Goal: Transaction & Acquisition: Purchase product/service

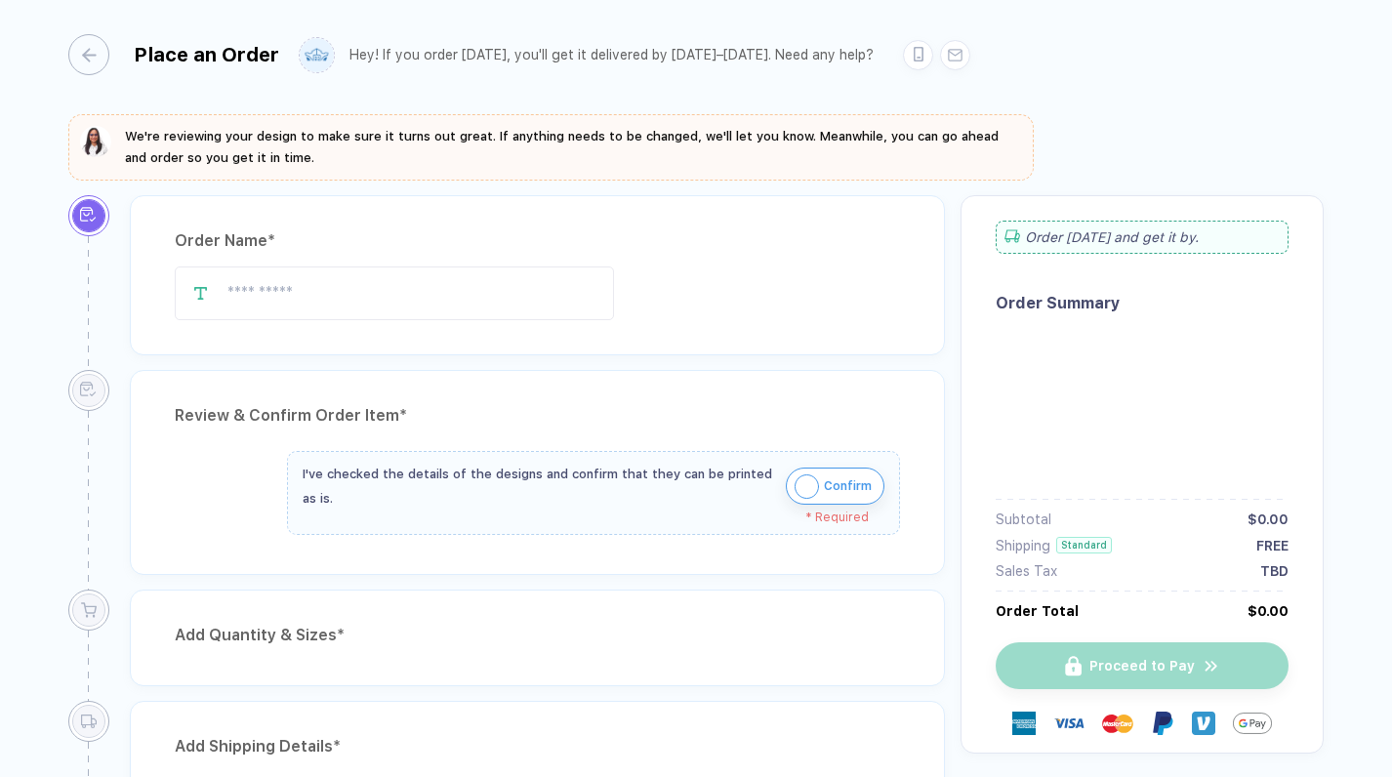
type input "**********"
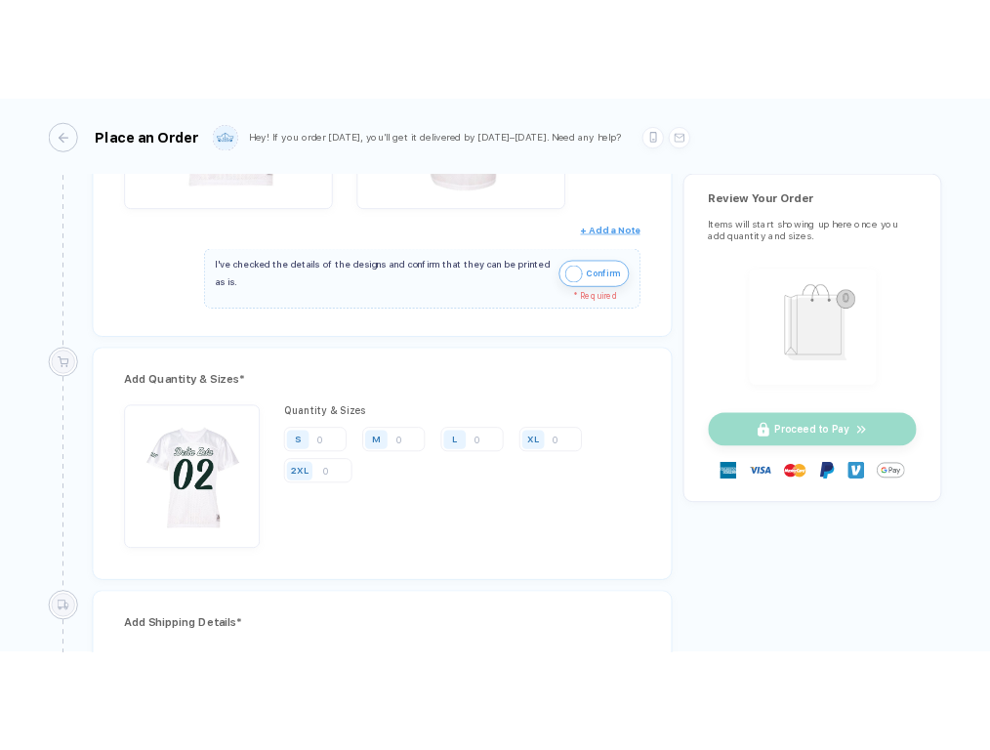
scroll to position [683, 0]
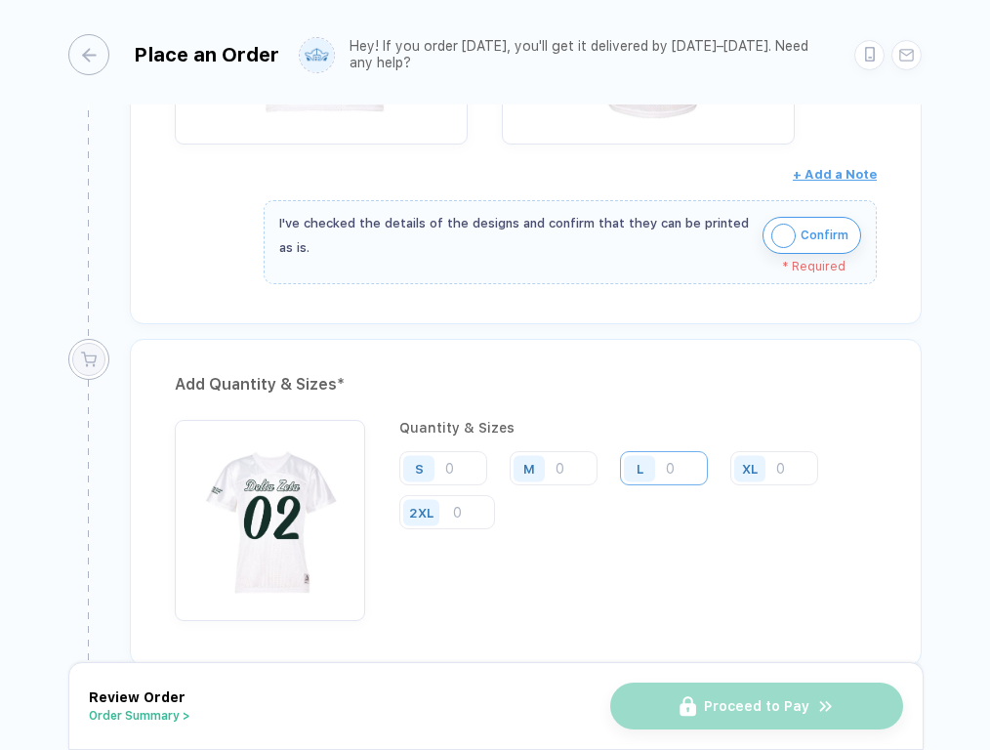
click at [681, 472] on input "number" at bounding box center [664, 468] width 88 height 34
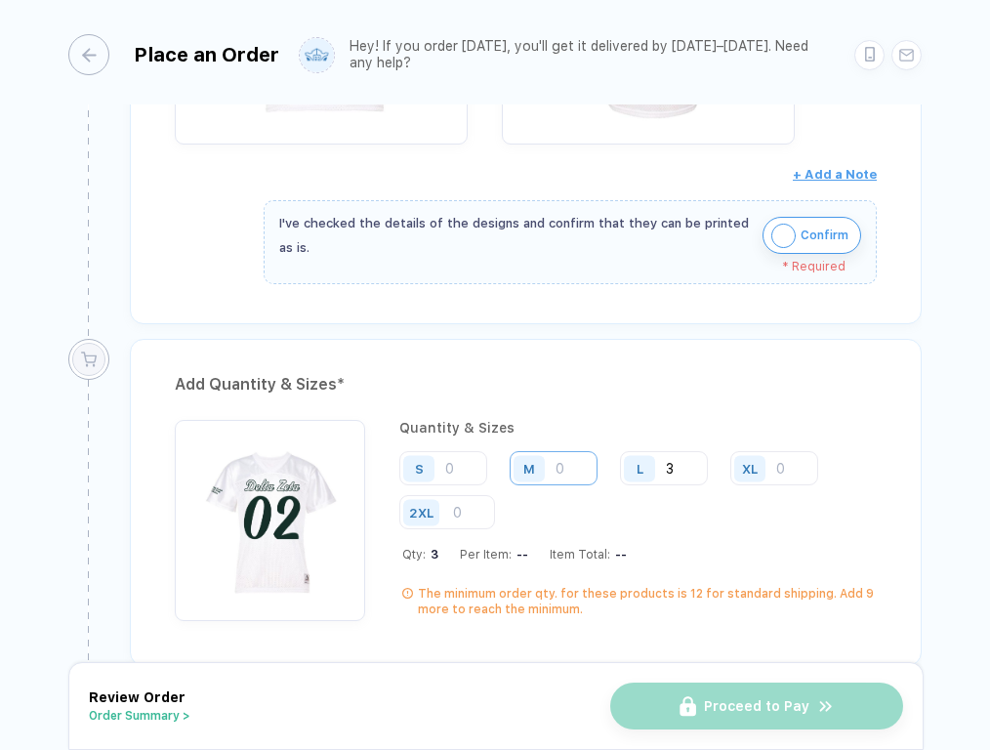
type input "3"
click at [565, 469] on input "number" at bounding box center [554, 468] width 88 height 34
type input "2"
click at [684, 469] on input "3" at bounding box center [664, 468] width 88 height 34
type input "6"
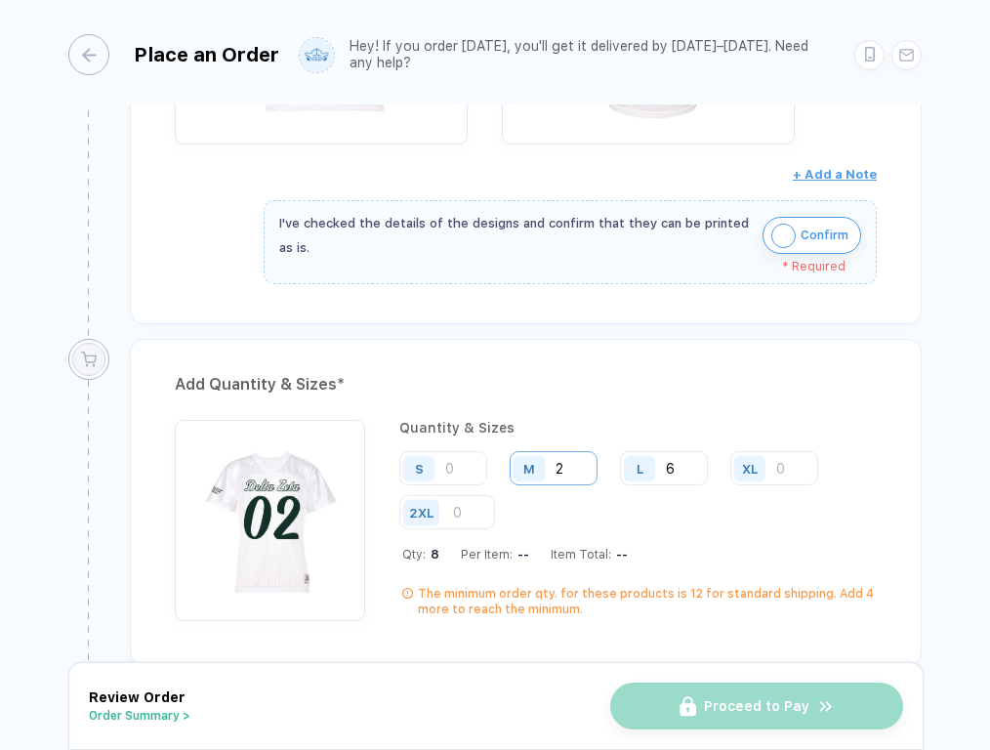
click at [574, 457] on input "2" at bounding box center [554, 468] width 88 height 34
type input "3"
click at [687, 461] on input "6" at bounding box center [664, 468] width 88 height 34
type input "8"
click at [574, 465] on input "3" at bounding box center [554, 468] width 88 height 34
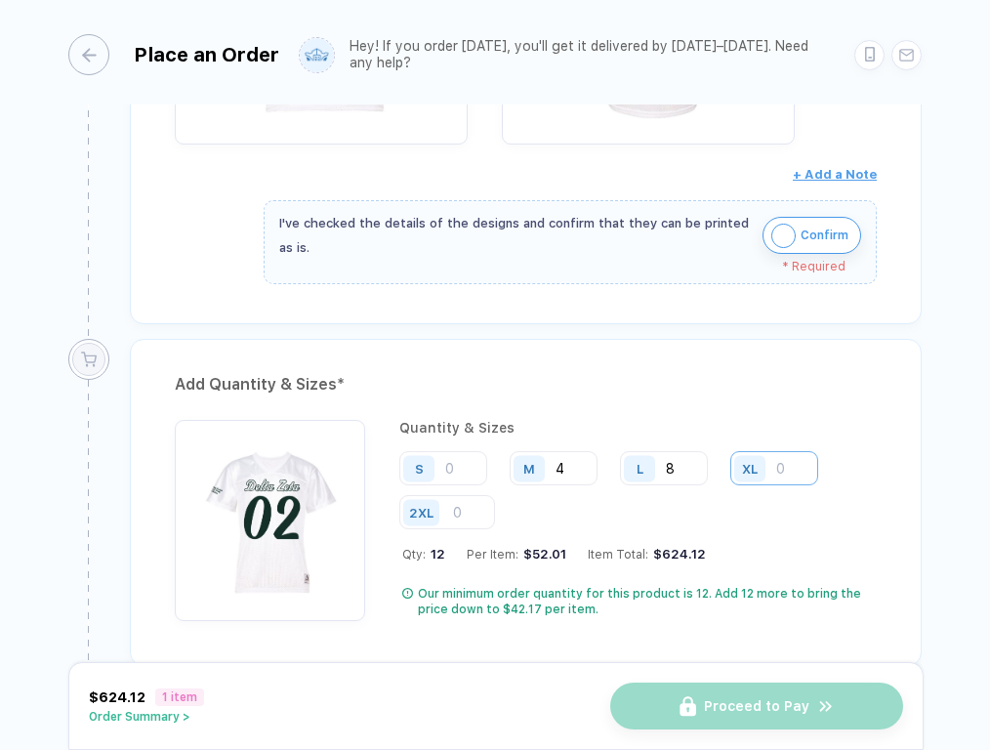
type input "4"
click at [791, 464] on input "number" at bounding box center [774, 468] width 88 height 34
type input "2"
click at [457, 467] on input "number" at bounding box center [443, 468] width 88 height 34
type input "1"
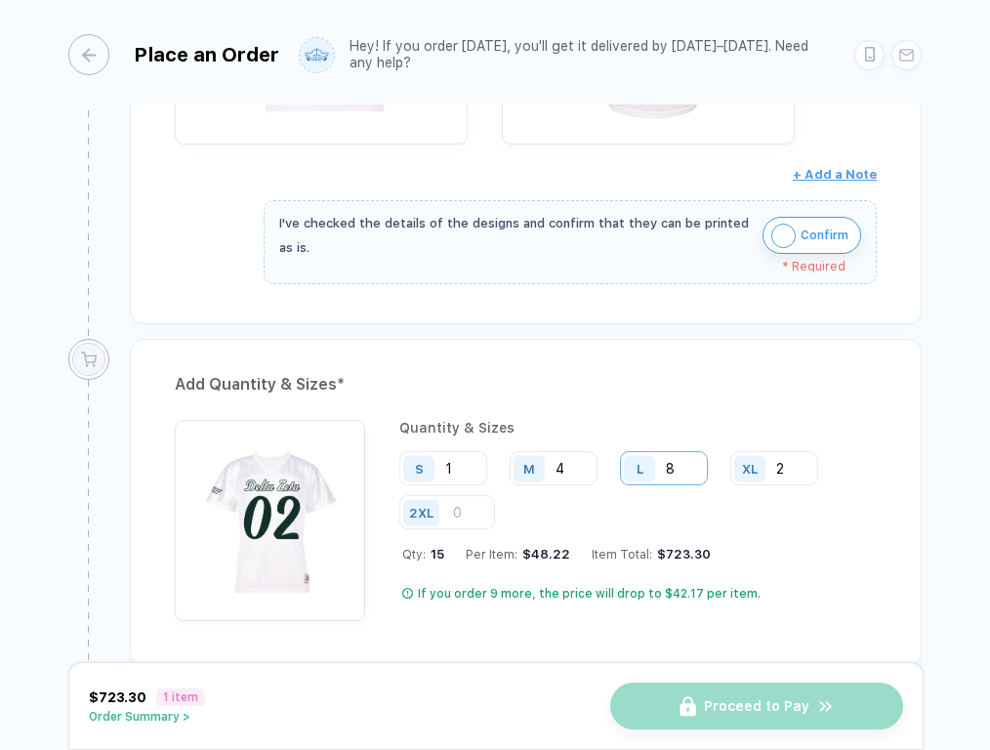
click at [691, 462] on input "8" at bounding box center [664, 468] width 88 height 34
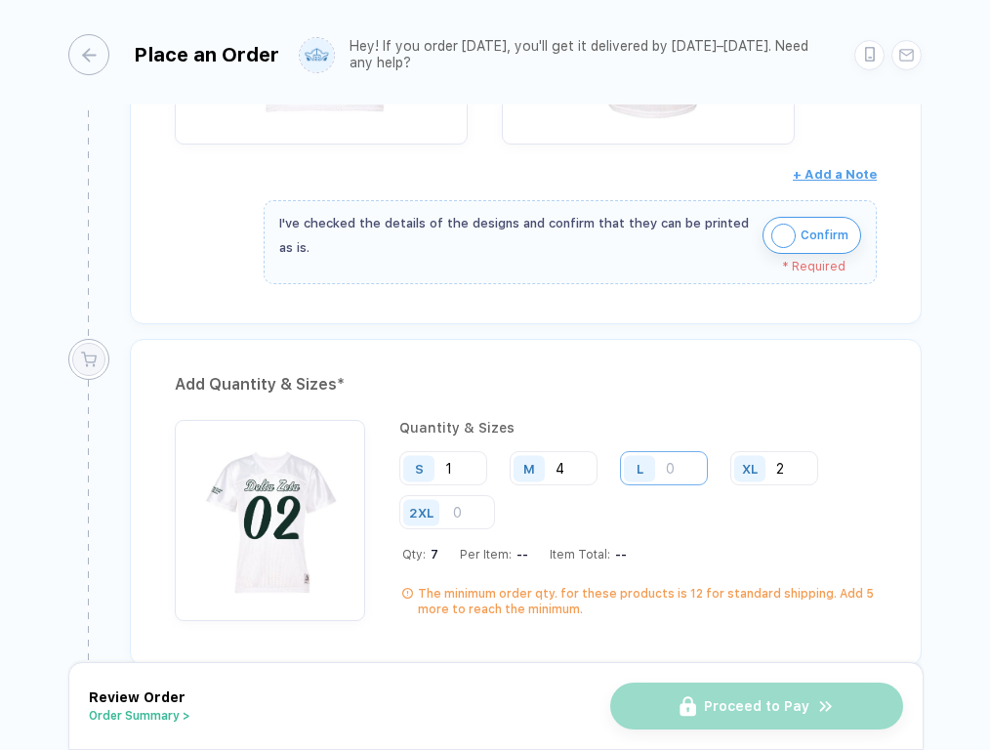
type input "9"
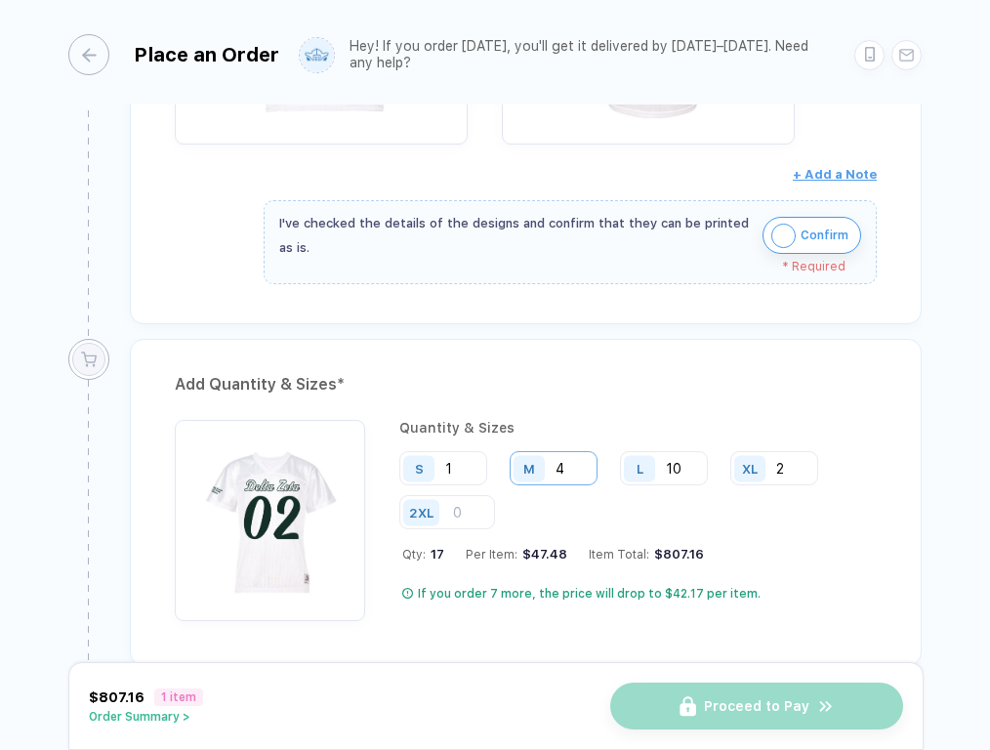
type input "10"
click at [571, 456] on input "4" at bounding box center [554, 468] width 88 height 34
type input "5"
click at [470, 471] on input "1" at bounding box center [443, 468] width 88 height 34
type input "2"
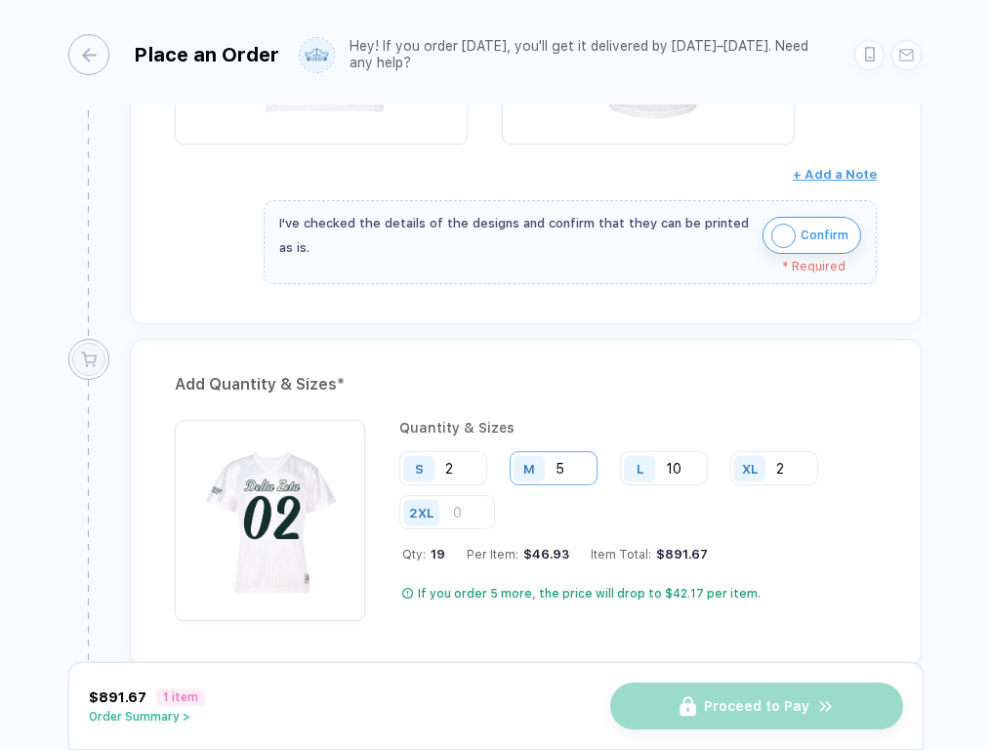
click at [573, 471] on input "5" at bounding box center [554, 468] width 88 height 34
type input "8"
click at [788, 469] on input "2" at bounding box center [774, 468] width 88 height 34
type input "3"
click at [471, 466] on input "2" at bounding box center [443, 468] width 88 height 34
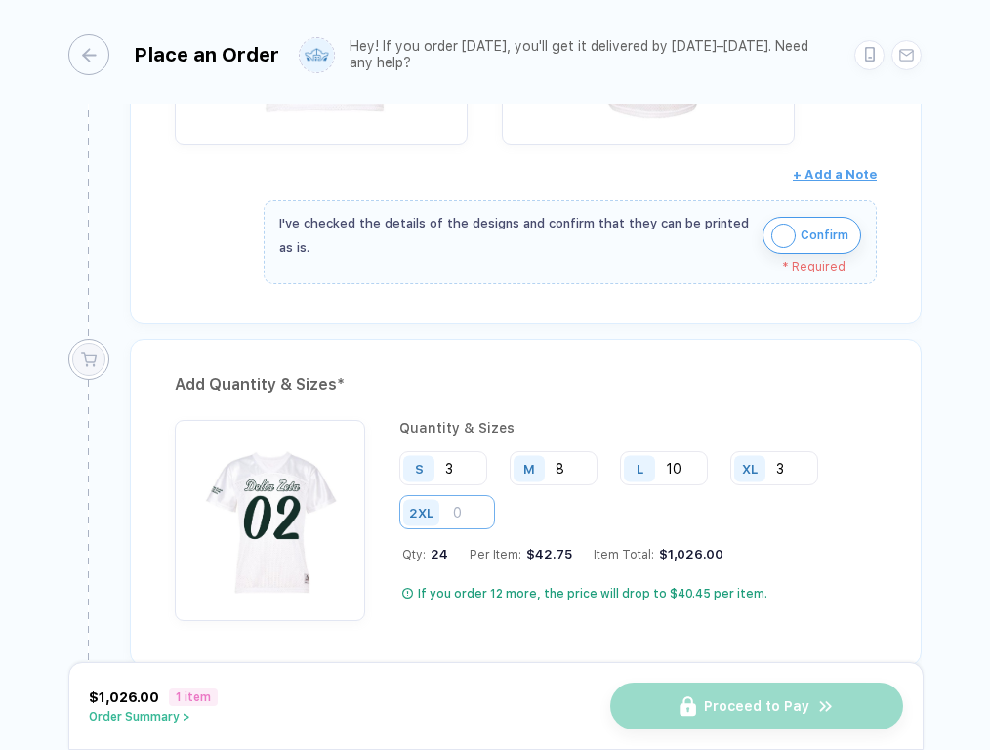
type input "3"
click at [454, 505] on input "number" at bounding box center [447, 512] width 96 height 34
type input "1"
click at [663, 514] on div "S 3 M 8 L 10 XL 3 2XL 1" at bounding box center [637, 491] width 477 height 80
click at [473, 473] on input "3" at bounding box center [443, 468] width 88 height 34
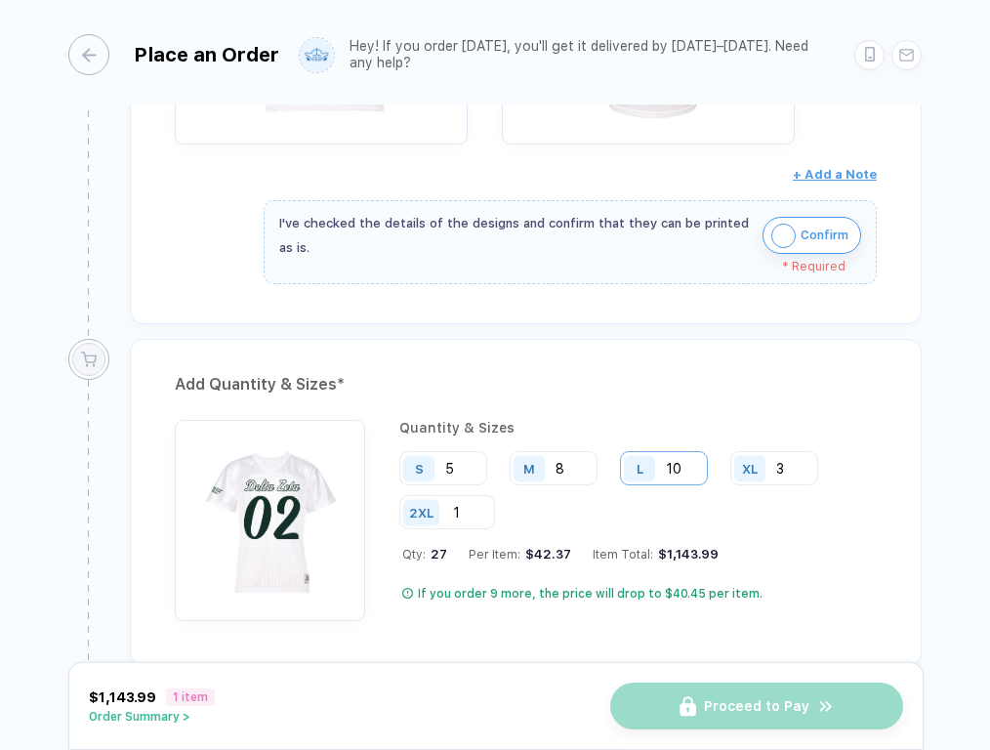
type input "5"
click at [676, 459] on input "10" at bounding box center [664, 468] width 88 height 34
type input "11"
click at [578, 474] on input "8" at bounding box center [554, 468] width 88 height 34
type input "9"
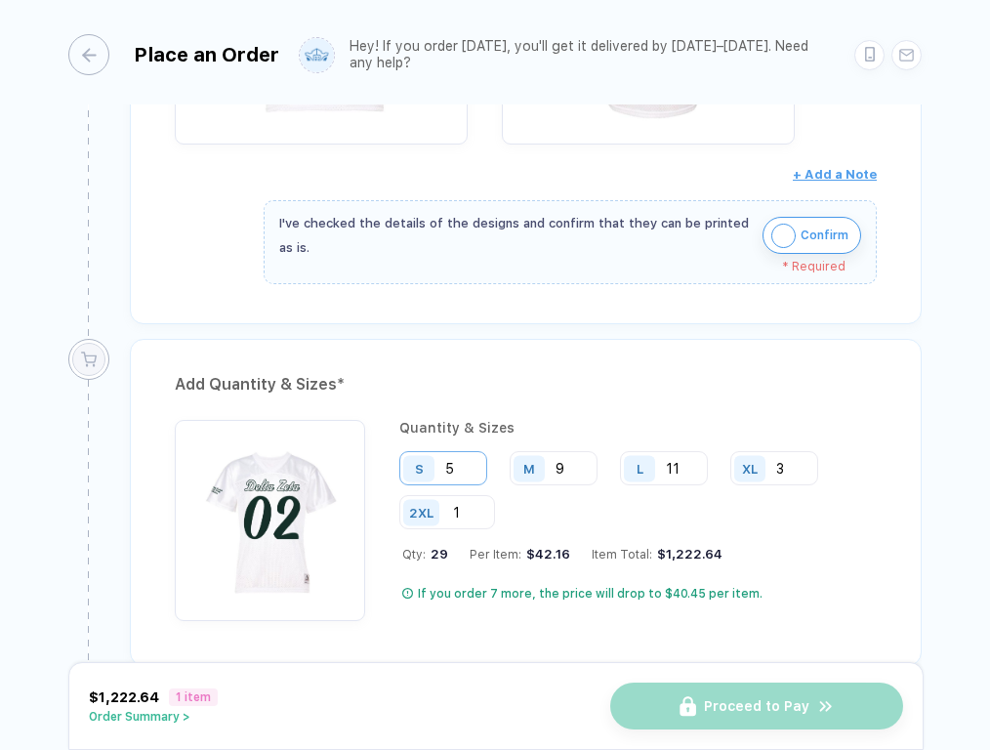
click at [470, 459] on input "5" at bounding box center [443, 468] width 88 height 34
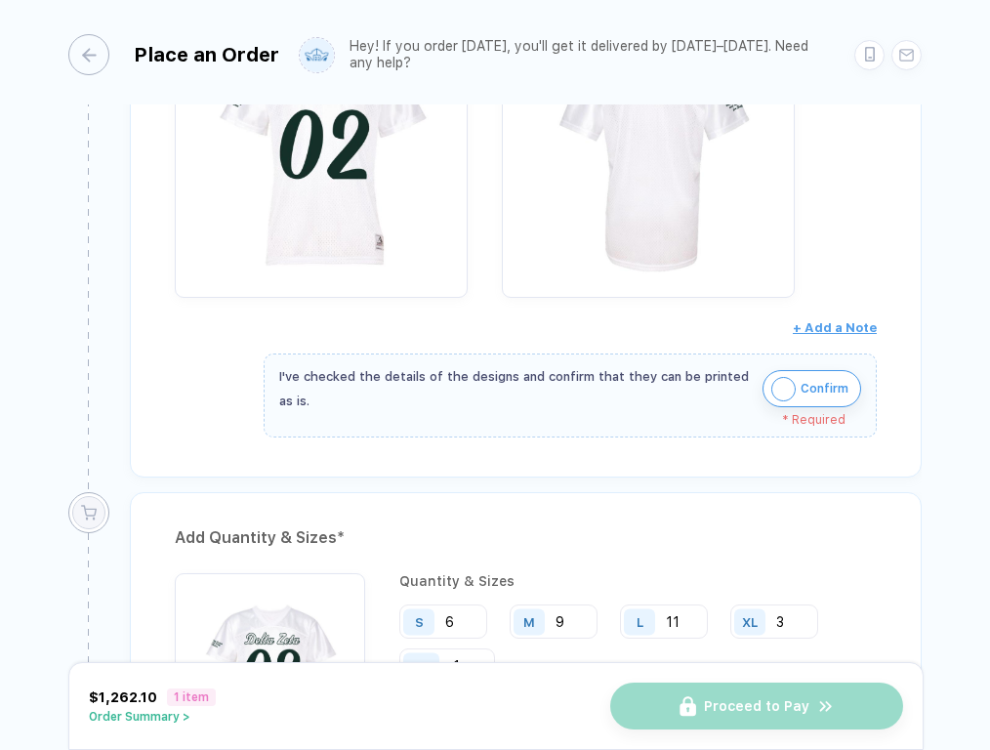
scroll to position [530, 0]
type input "6"
click at [783, 383] on img "button" at bounding box center [783, 389] width 24 height 24
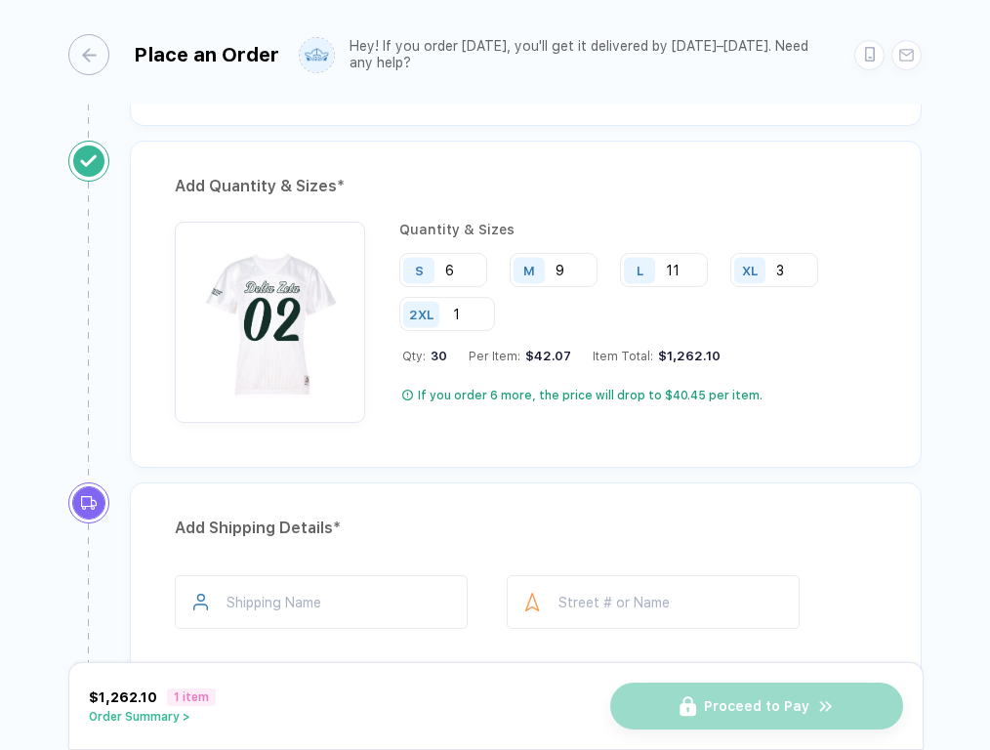
scroll to position [826, 0]
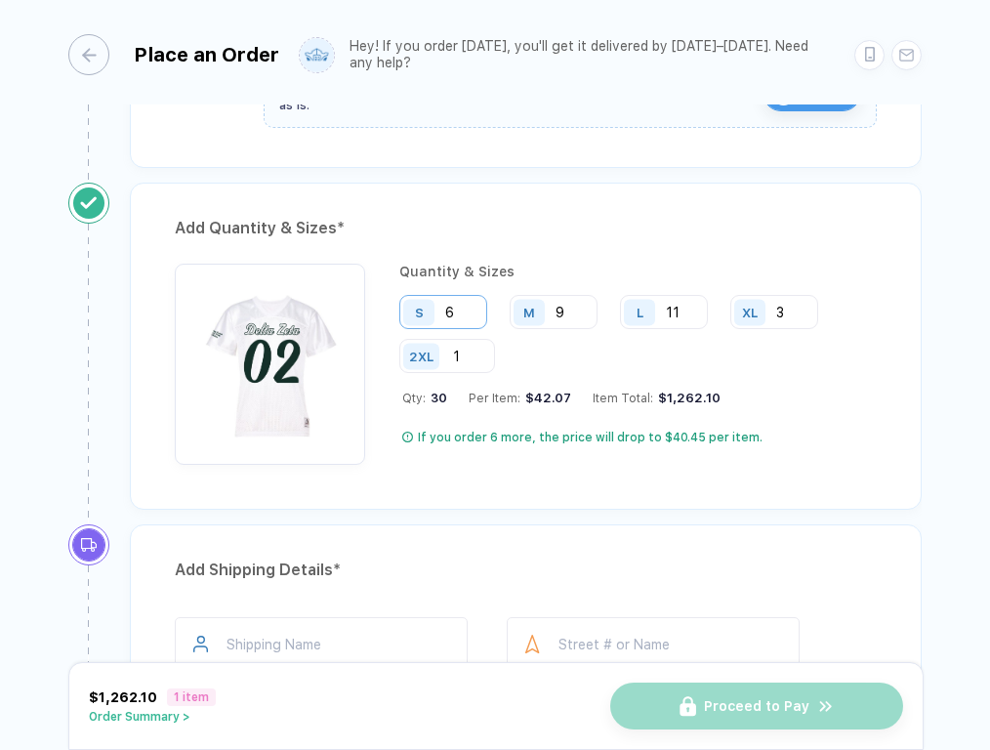
click at [457, 325] on input "6" at bounding box center [443, 312] width 88 height 34
type input "19"
click at [572, 310] on input "9" at bounding box center [554, 312] width 88 height 34
type input "22"
click at [694, 312] on input "11" at bounding box center [664, 312] width 88 height 34
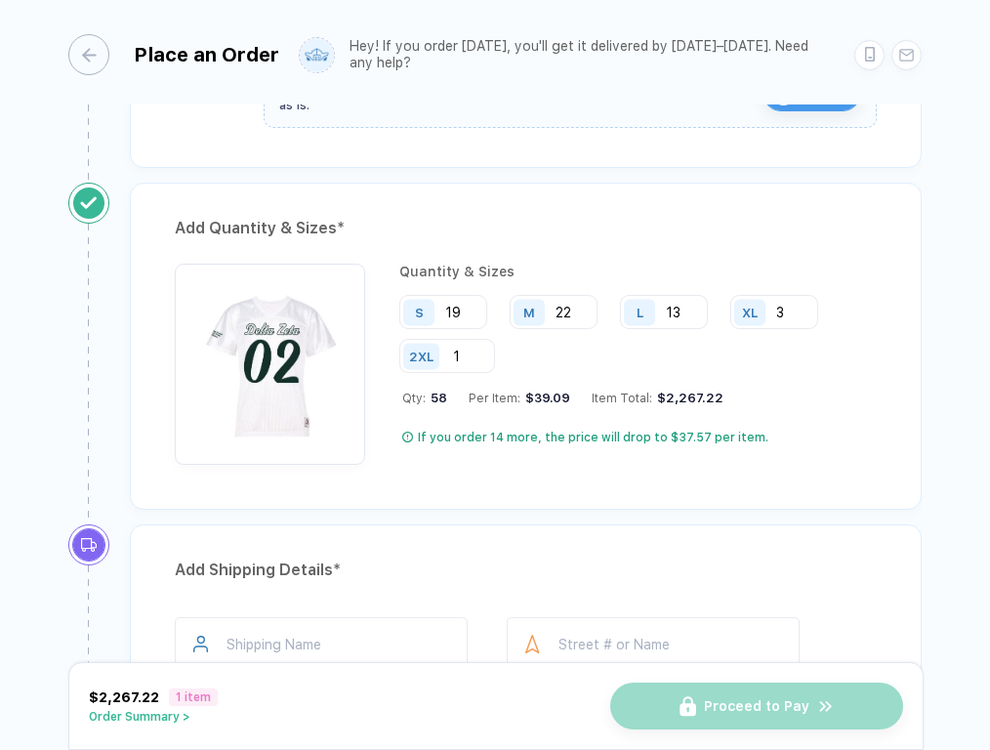
type input "13"
click at [736, 502] on div "Add Quantity & Sizes * Quantity & Sizes S 19 M 22 L 13 XL 3 2XL 1 Qty: 58 Per I…" at bounding box center [526, 346] width 792 height 327
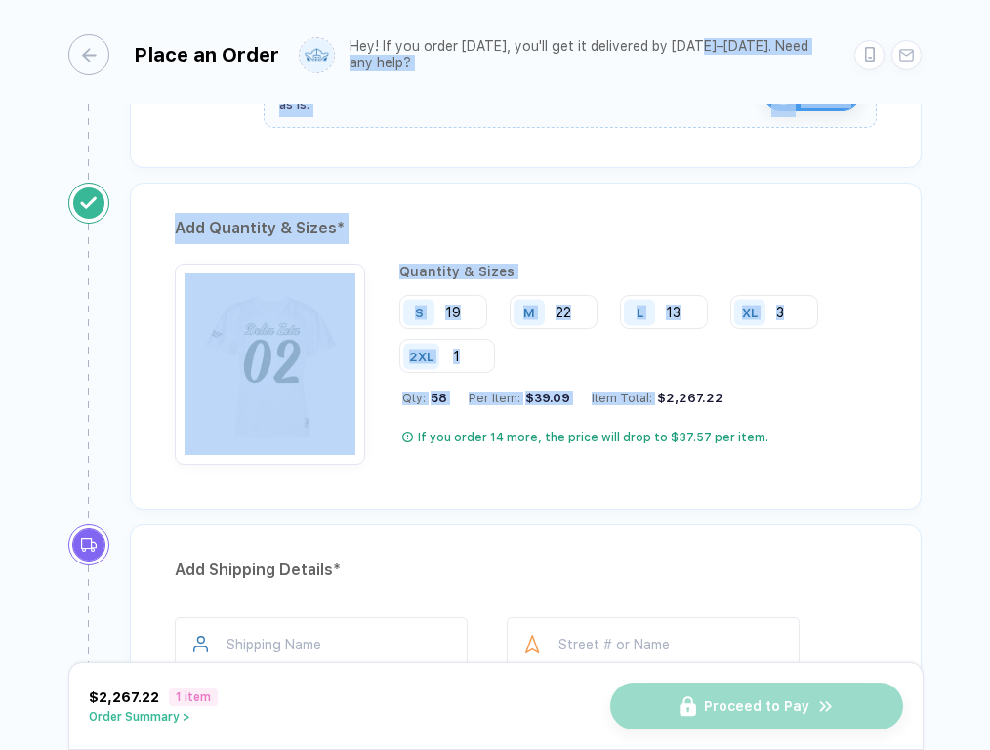
drag, startPoint x: 696, startPoint y: 51, endPoint x: 703, endPoint y: 411, distance: 360.2
click at [702, 395] on div "**********" at bounding box center [495, 376] width 990 height 753
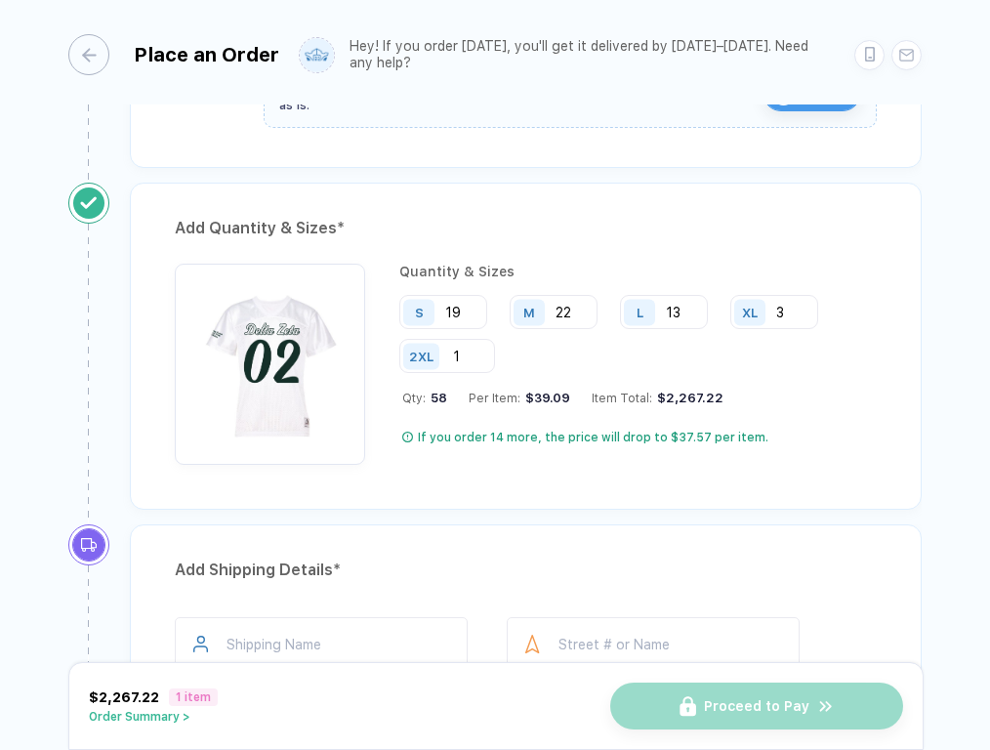
click at [823, 482] on div "Add Quantity & Sizes * Quantity & Sizes S 19 M 22 L 13 XL 3 2XL 1 Qty: 58 Per I…" at bounding box center [526, 346] width 792 height 327
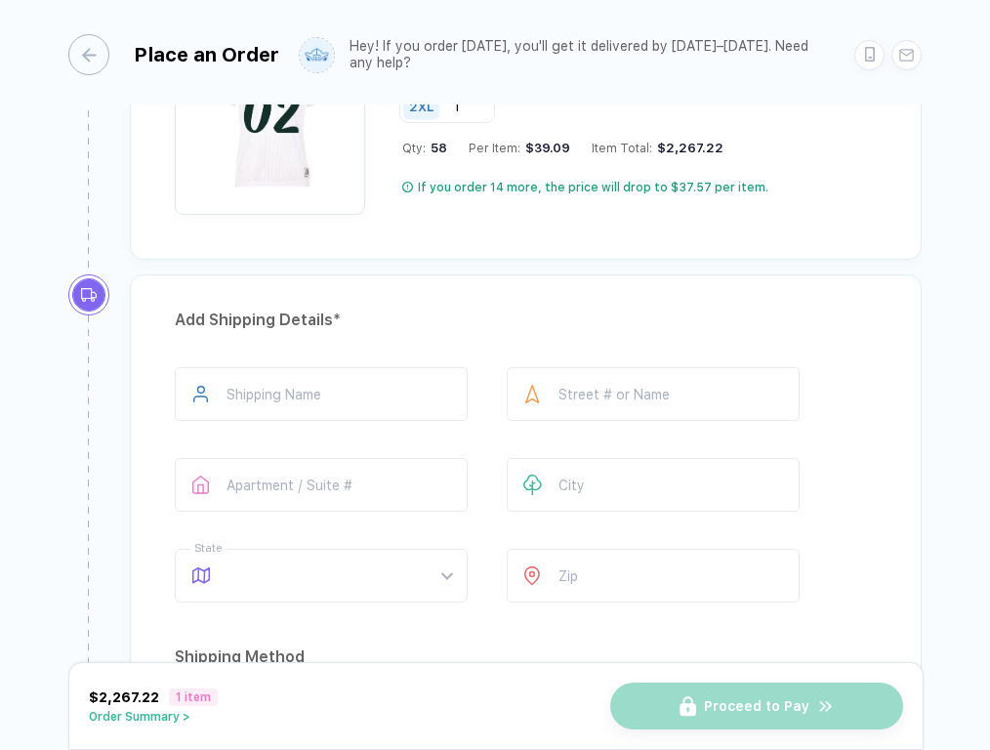
scroll to position [1080, 0]
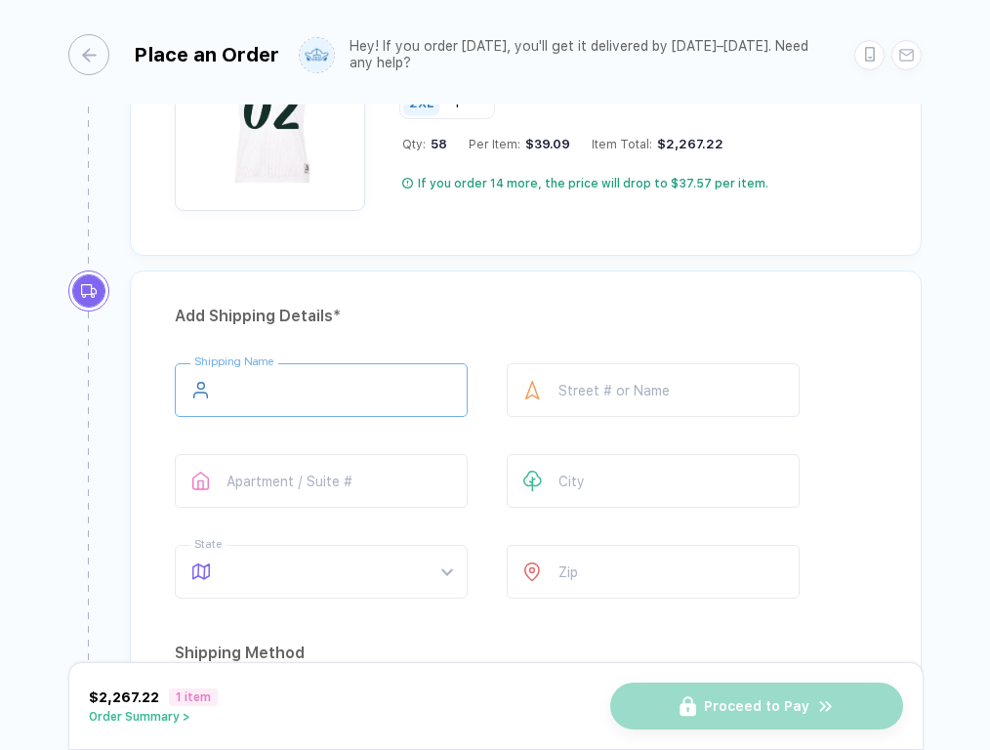
type input "*"
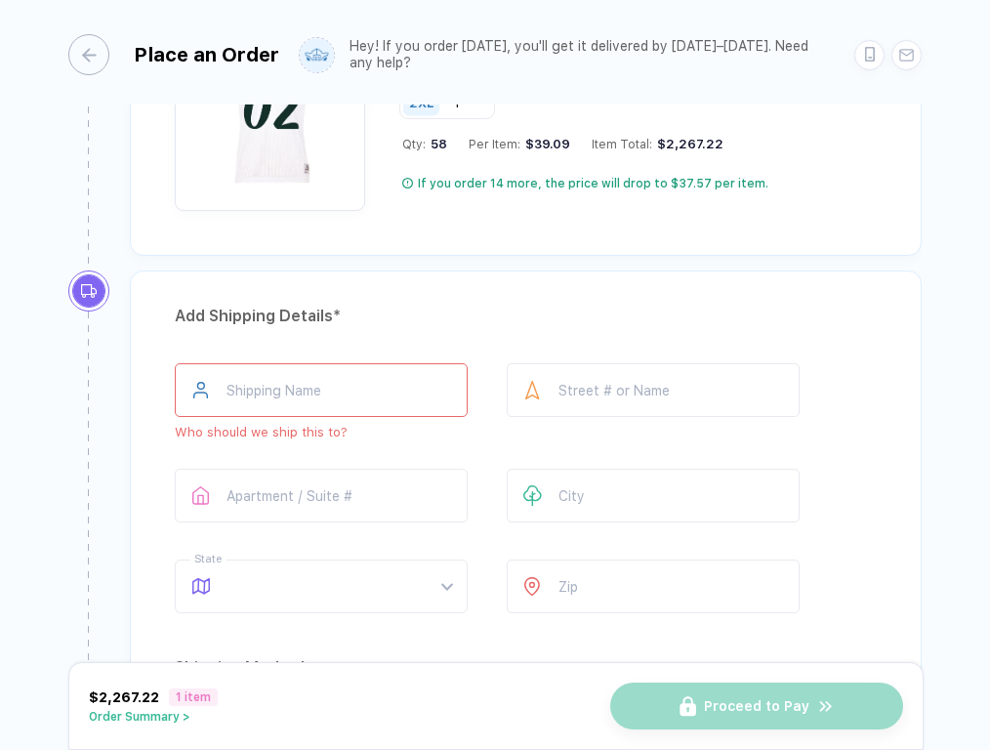
click at [511, 342] on div "Add Shipping Details * Shipping Name Who should we ship this to? Street # or Na…" at bounding box center [526, 719] width 792 height 899
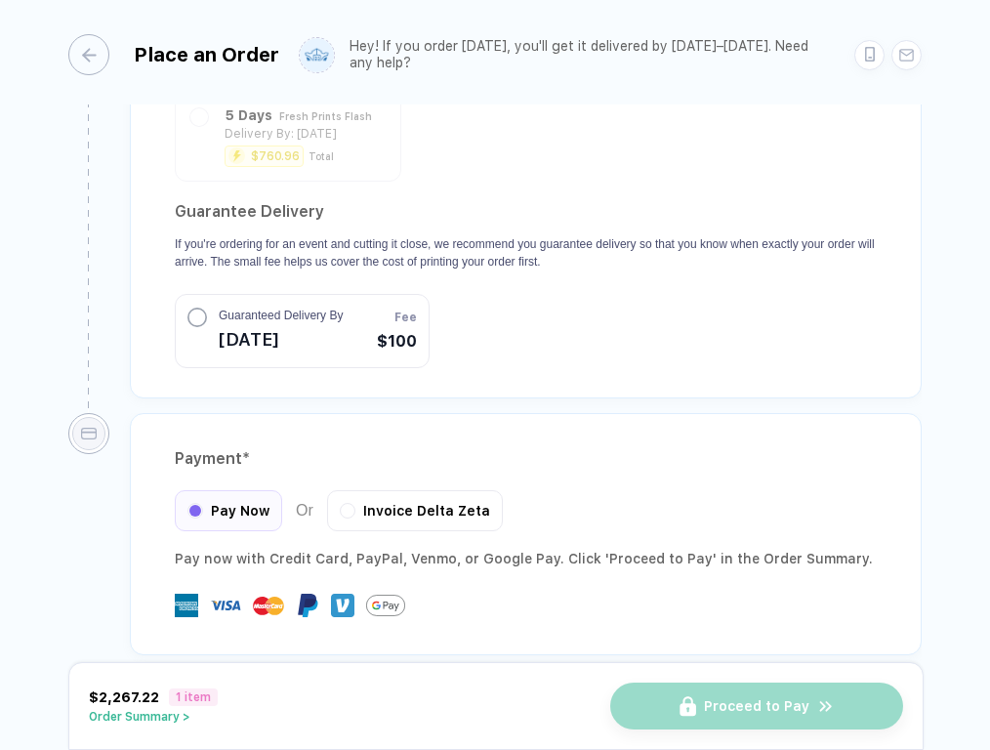
scroll to position [1850, 0]
click at [367, 501] on span "Invoice Delta Zeta" at bounding box center [426, 509] width 127 height 16
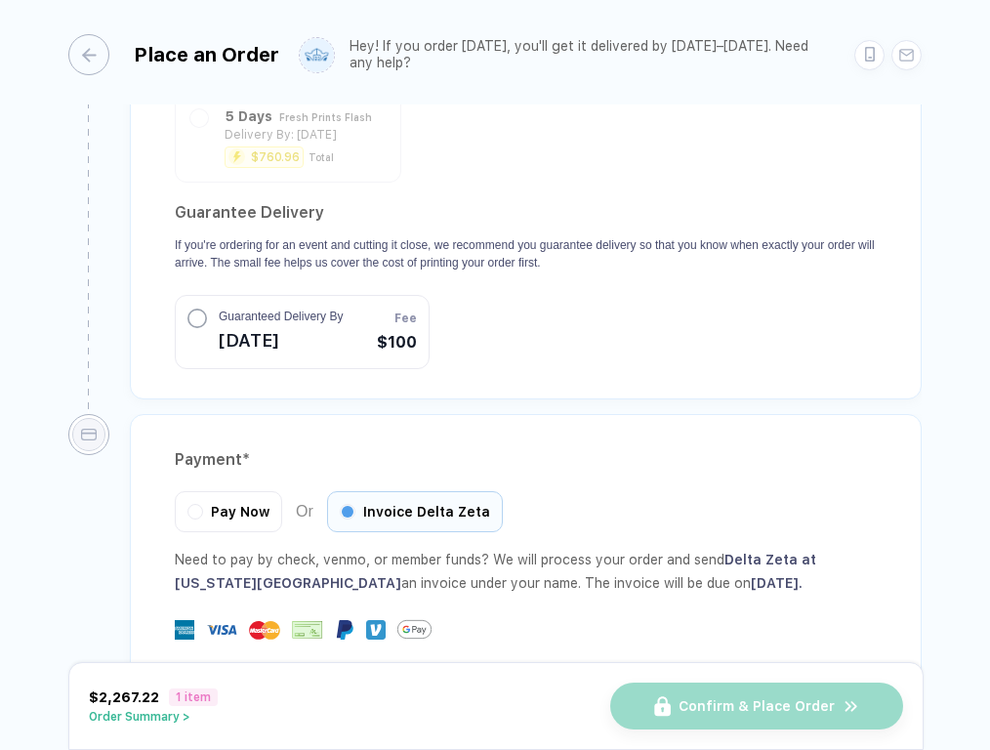
click at [438, 444] on div "Payment *" at bounding box center [526, 459] width 702 height 31
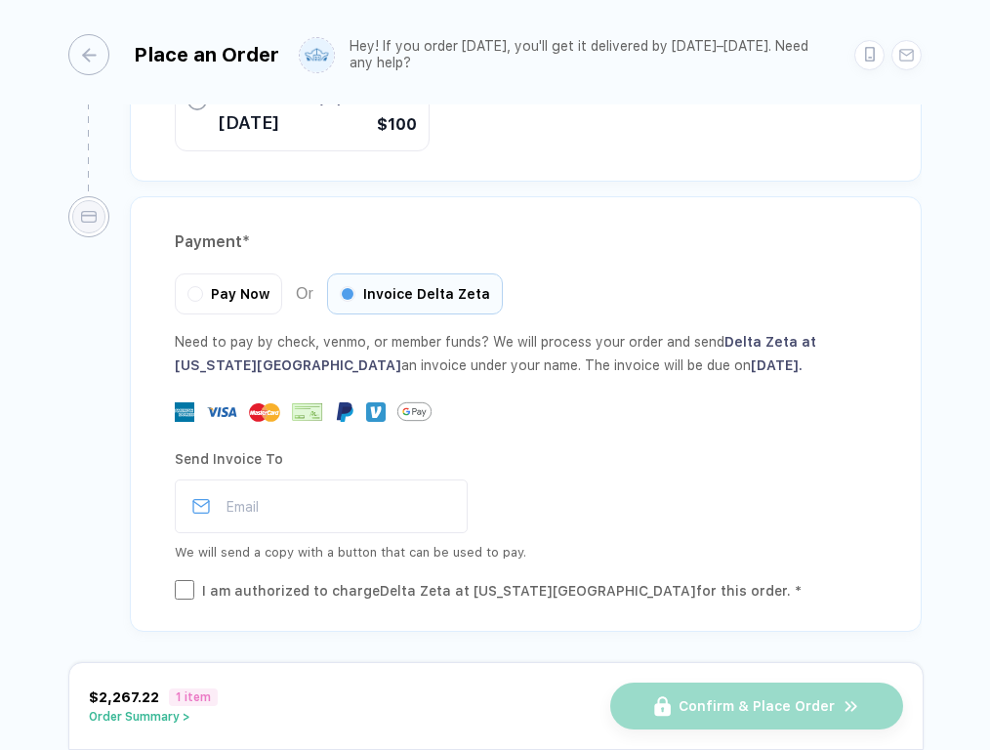
scroll to position [2066, 0]
click at [596, 425] on div at bounding box center [526, 412] width 702 height 34
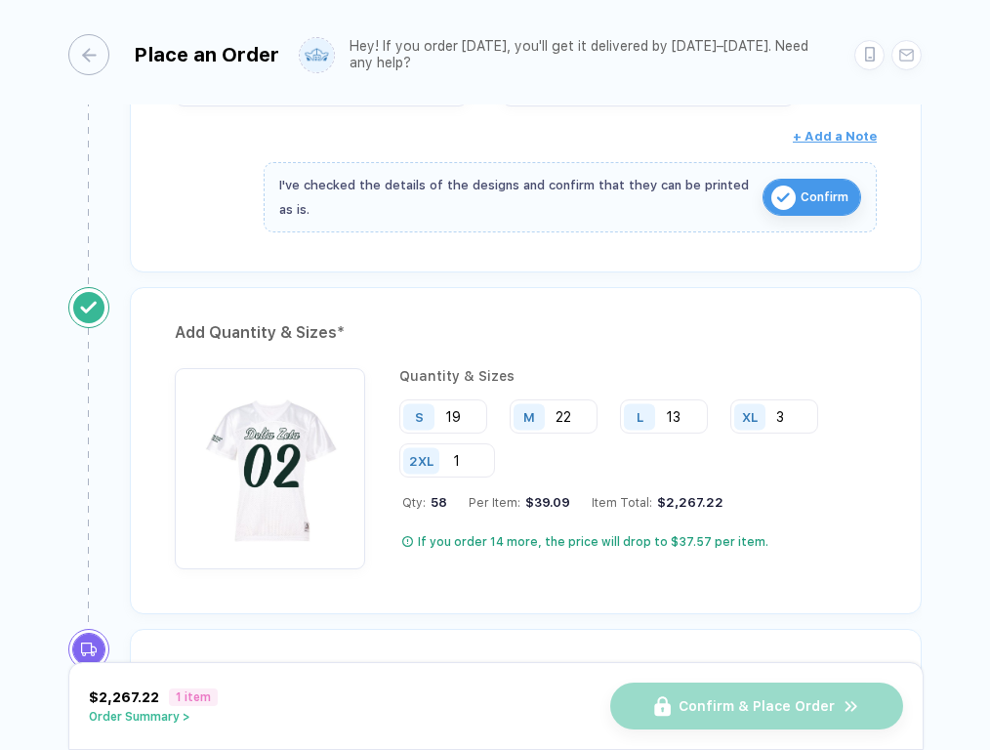
scroll to position [769, 0]
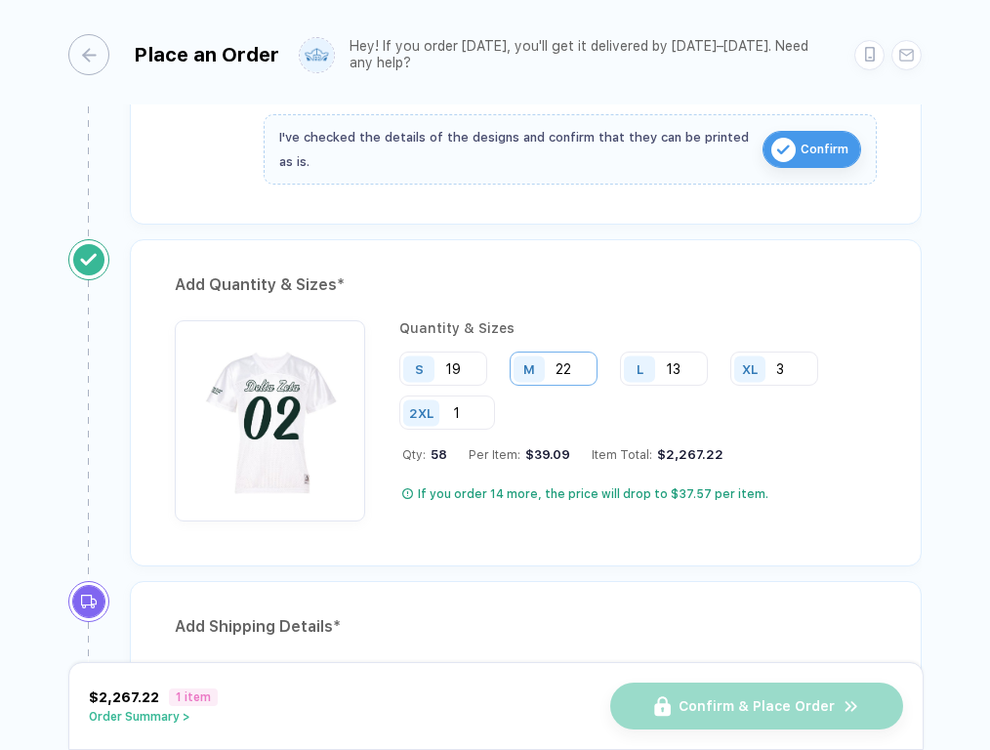
click at [581, 365] on input "22" at bounding box center [554, 368] width 88 height 34
type input "24"
click at [616, 553] on div "Add Quantity & Sizes * Quantity & Sizes S 19 M 24 L 13 XL 3 2XL 1 Qty: 60 Per I…" at bounding box center [526, 402] width 792 height 327
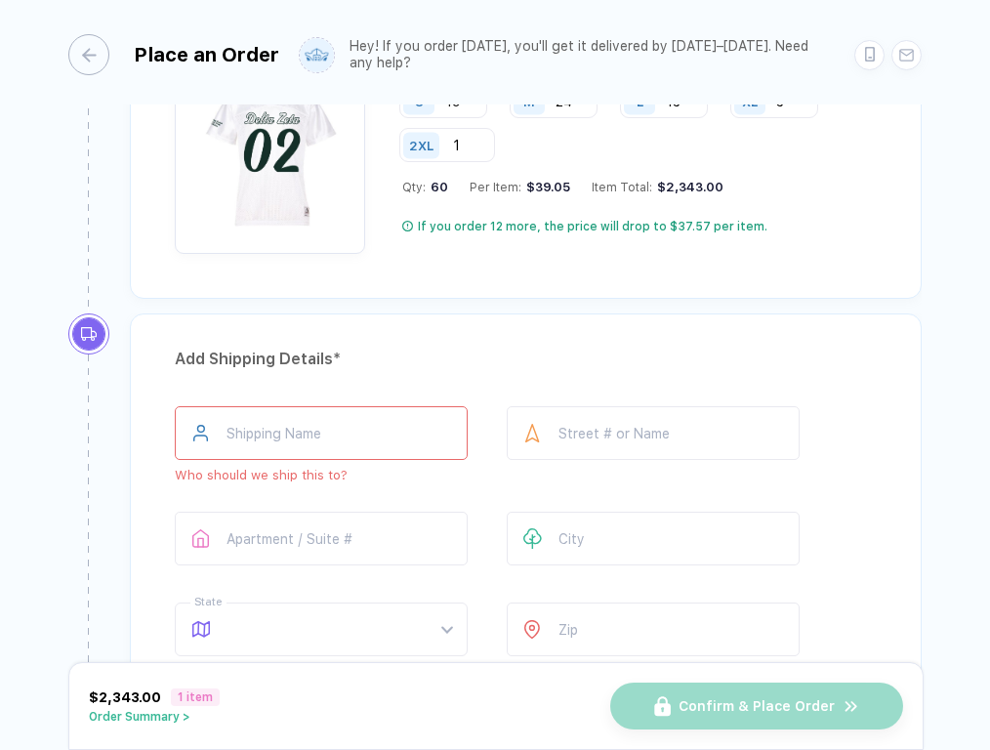
scroll to position [1052, 0]
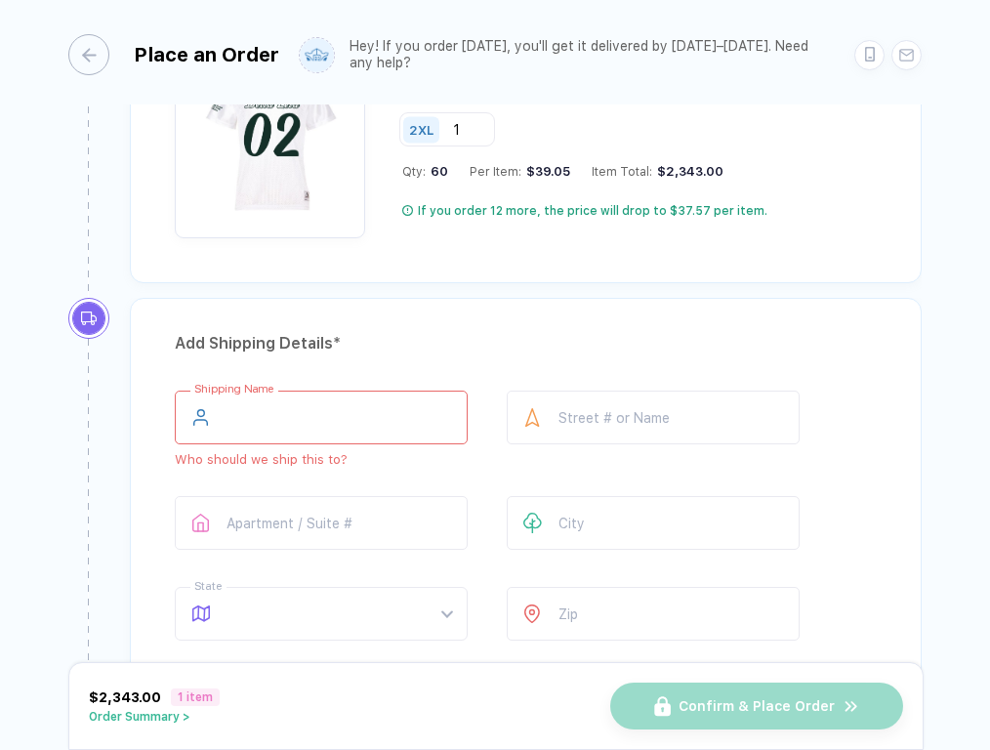
click at [322, 423] on input "text" at bounding box center [321, 417] width 293 height 54
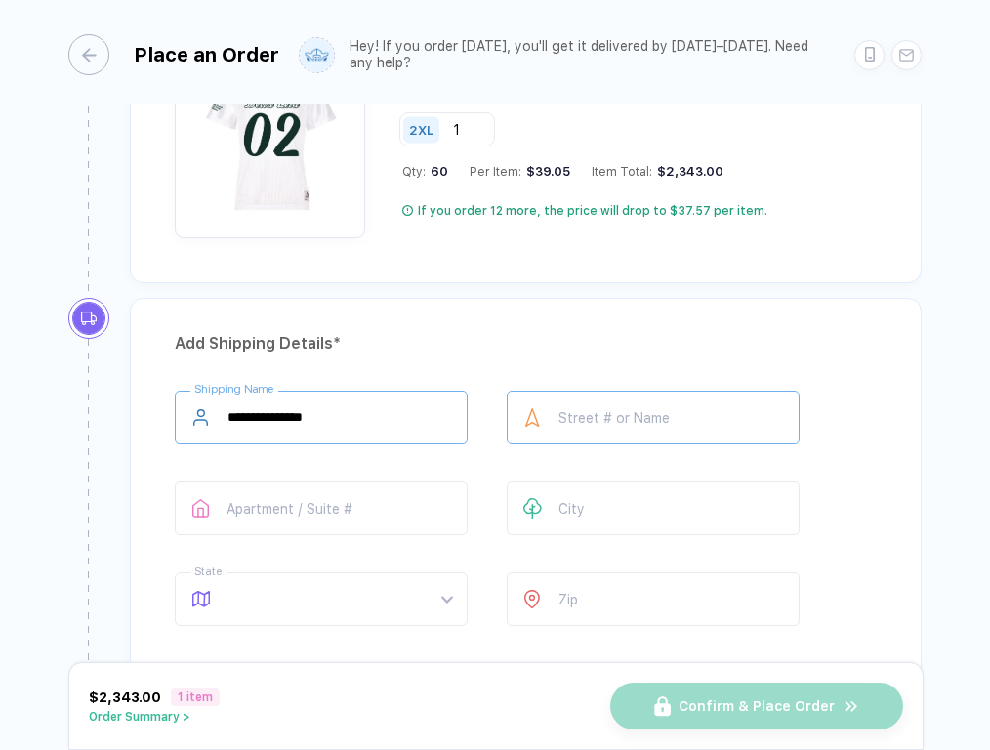
type input "**********"
type input "*"
type input "*****"
click at [889, 446] on div "**********" at bounding box center [526, 740] width 792 height 884
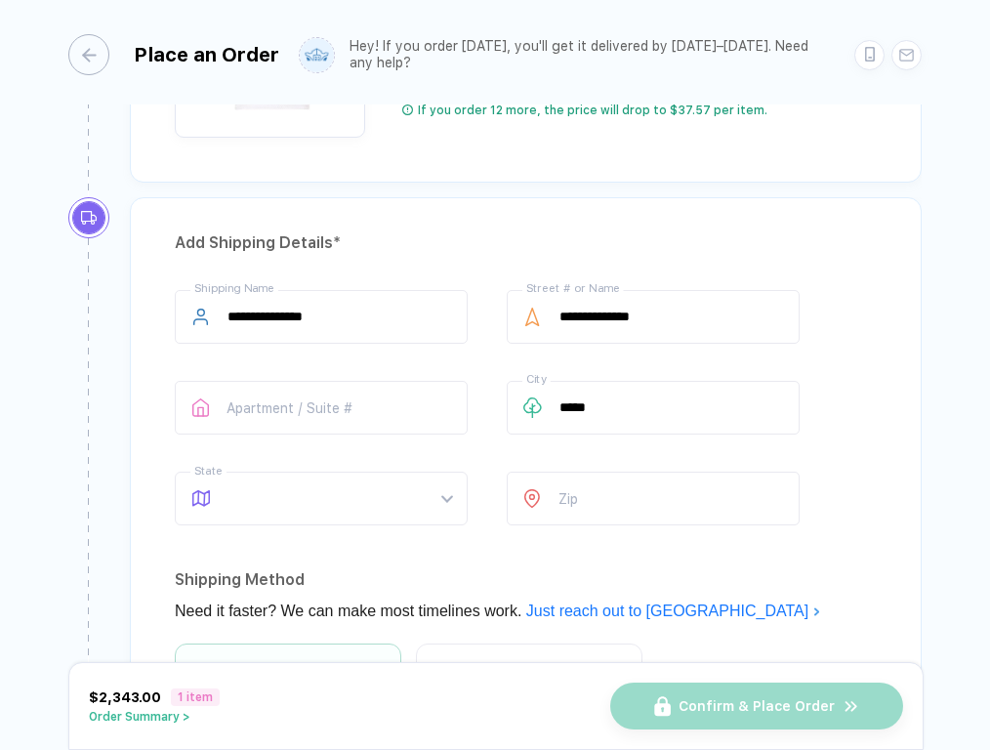
scroll to position [1170, 0]
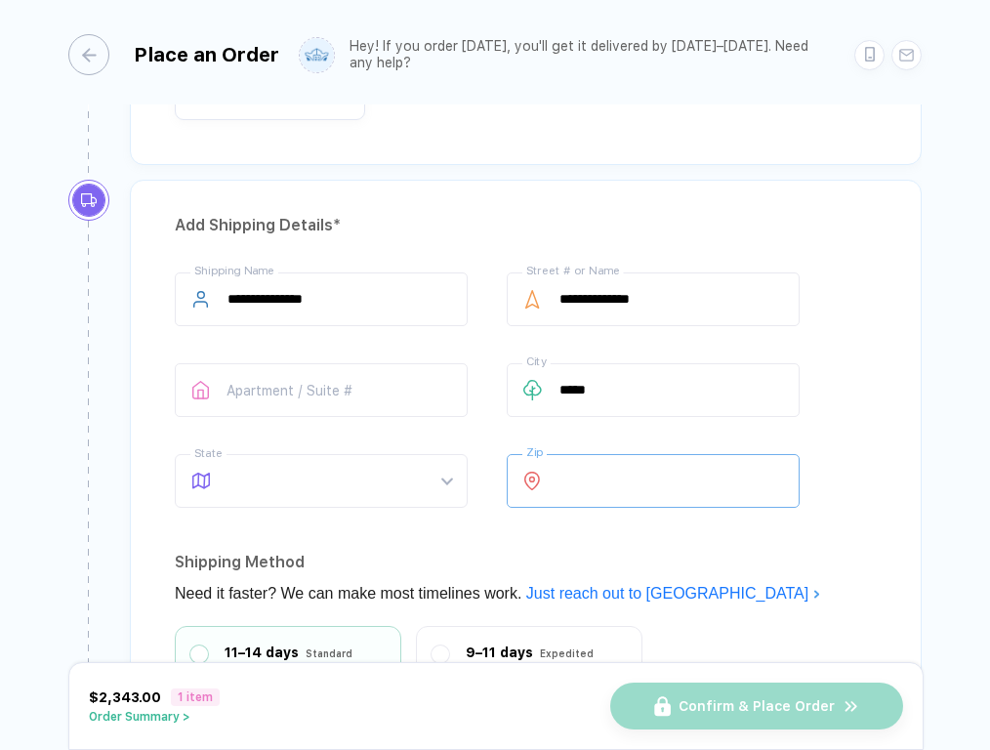
click at [582, 491] on input "number" at bounding box center [653, 481] width 293 height 54
click at [339, 476] on span at bounding box center [339, 481] width 225 height 52
type input "*****"
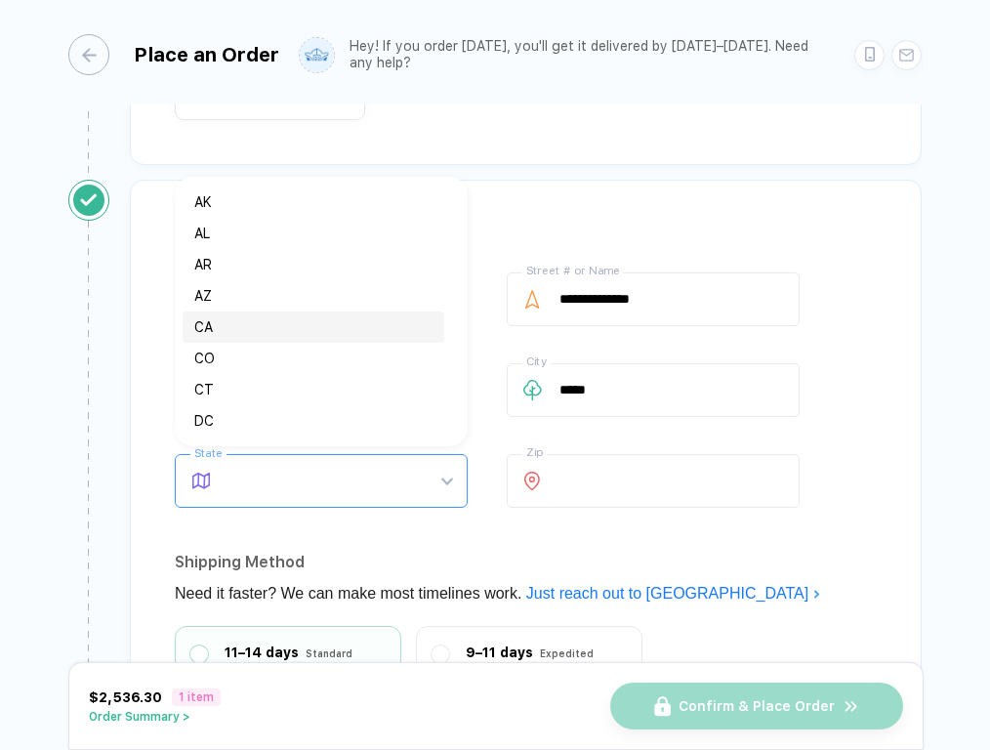
click at [240, 325] on div "CA" at bounding box center [313, 326] width 238 height 21
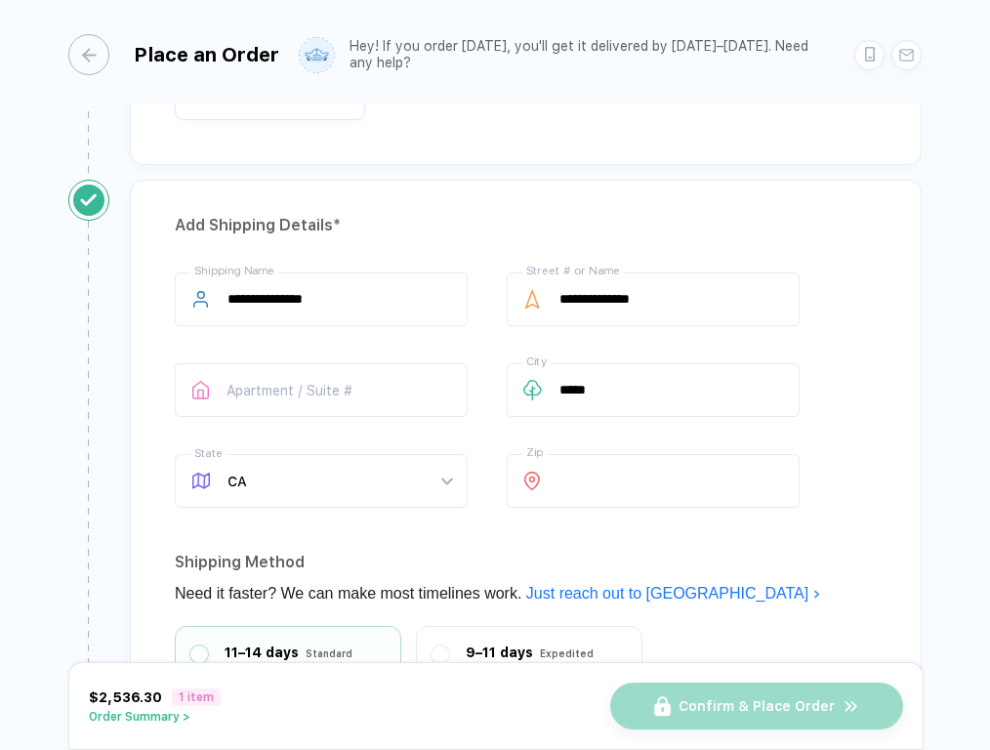
click at [306, 440] on div "**********" at bounding box center [526, 393] width 702 height 243
click at [357, 423] on div "**********" at bounding box center [526, 393] width 702 height 243
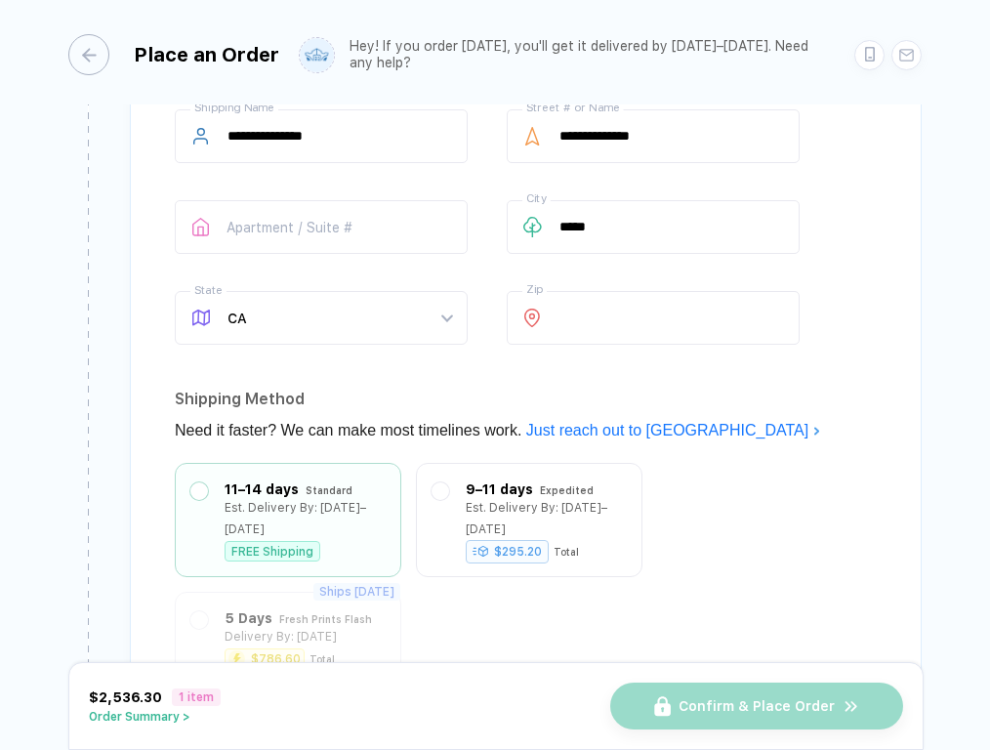
scroll to position [1340, 0]
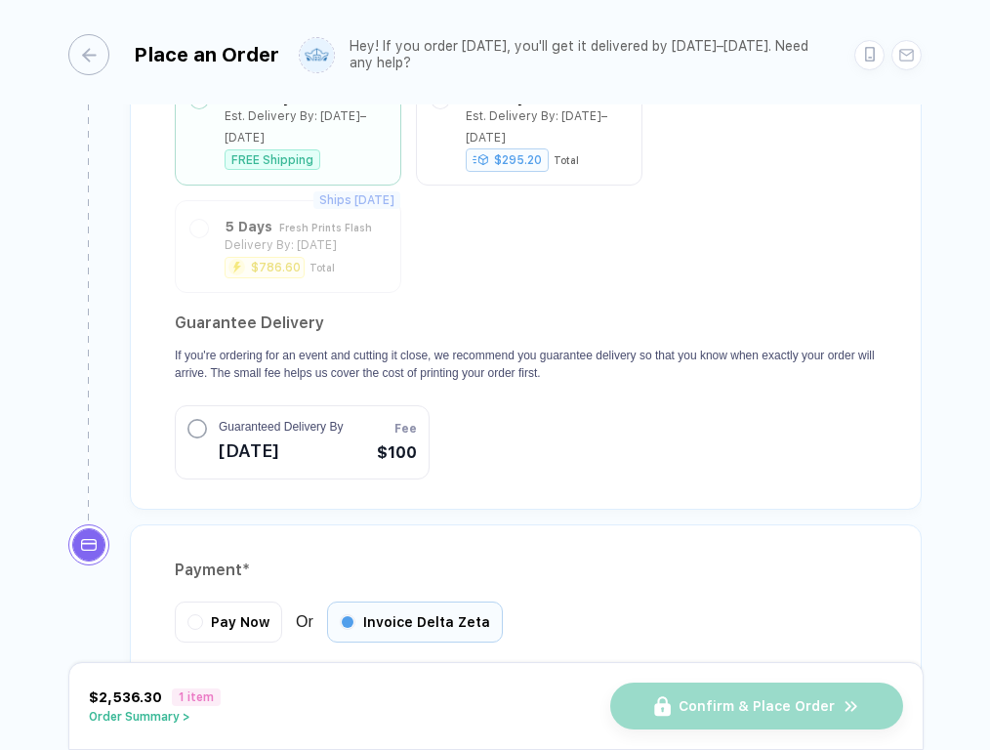
click at [487, 368] on section "Guarantee Delivery If you're ordering for an event and cutting it close, we rec…" at bounding box center [526, 393] width 702 height 172
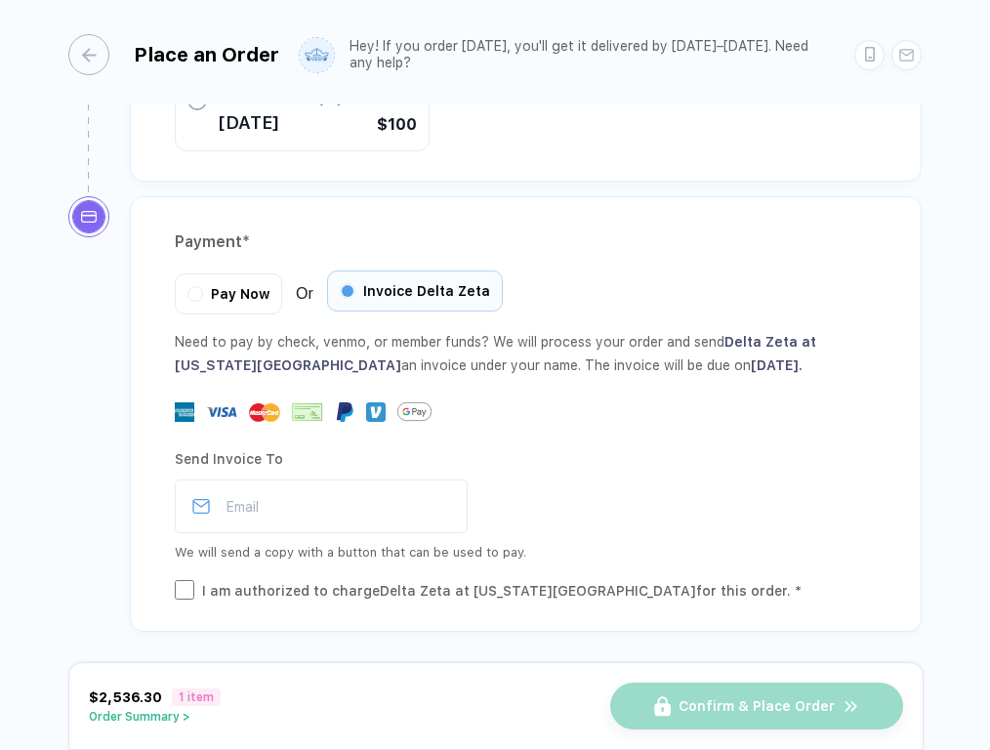
scroll to position [2052, 0]
click at [537, 439] on div "Send Invoice To Email We will send a copy with a button that can be used to pay…" at bounding box center [526, 520] width 702 height 163
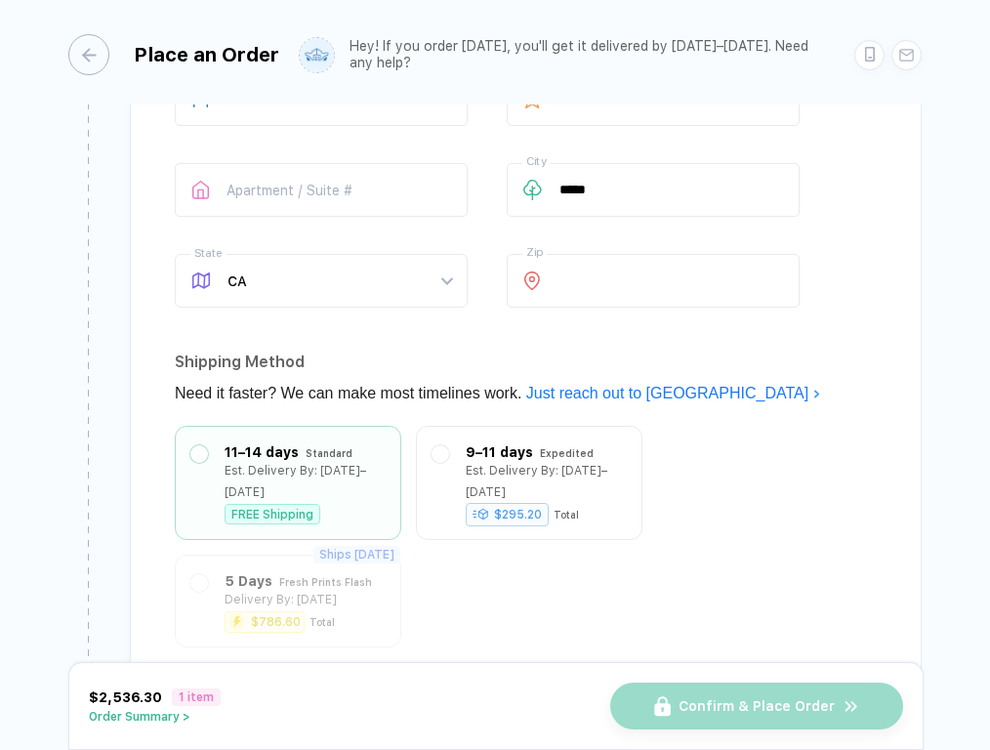
scroll to position [1305, 0]
